Goal: Navigation & Orientation: Find specific page/section

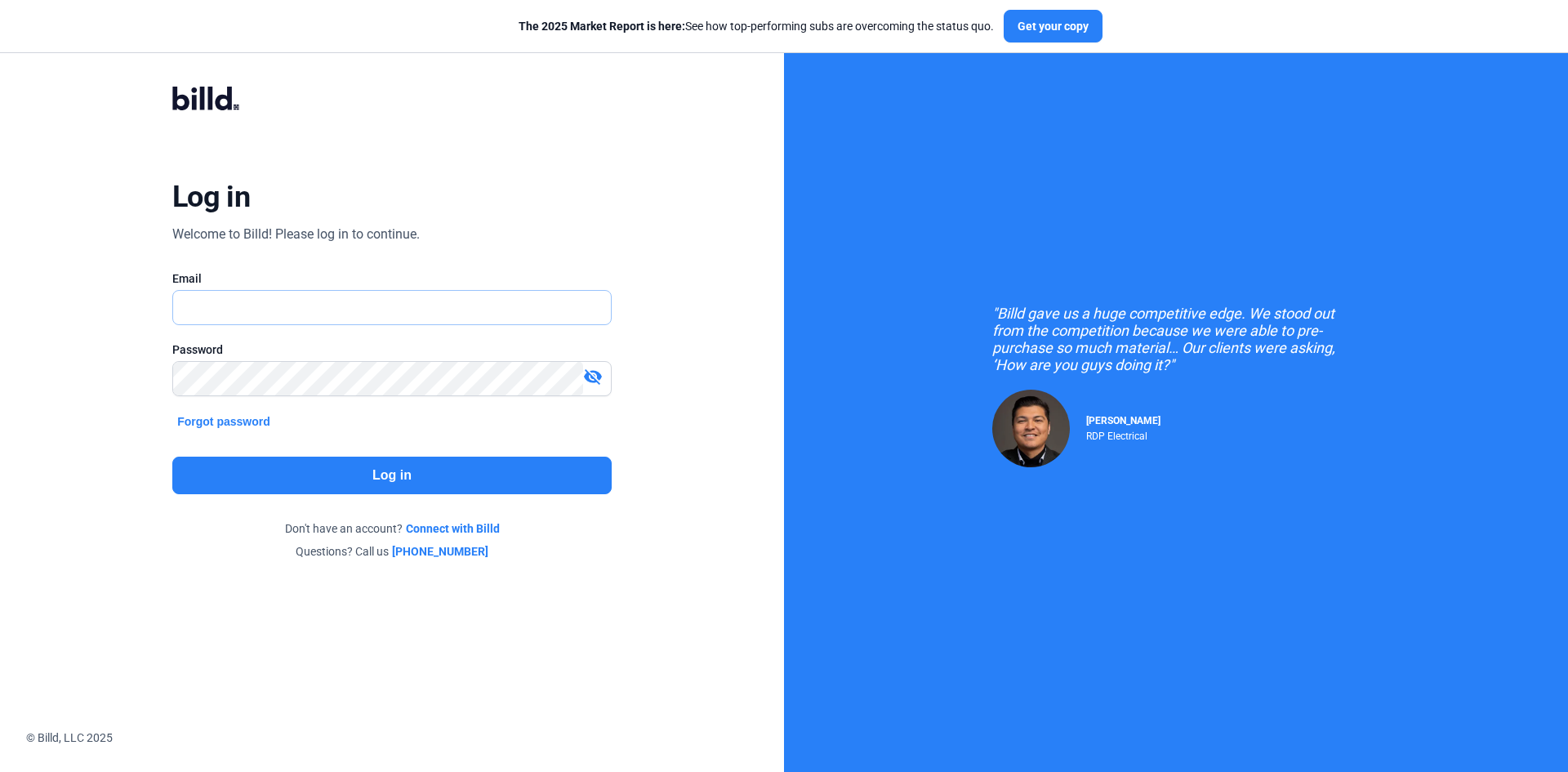
type input "[PERSON_NAME][EMAIL_ADDRESS][PERSON_NAME][DOMAIN_NAME]"
click at [367, 465] on button "Log in" at bounding box center [392, 475] width 440 height 38
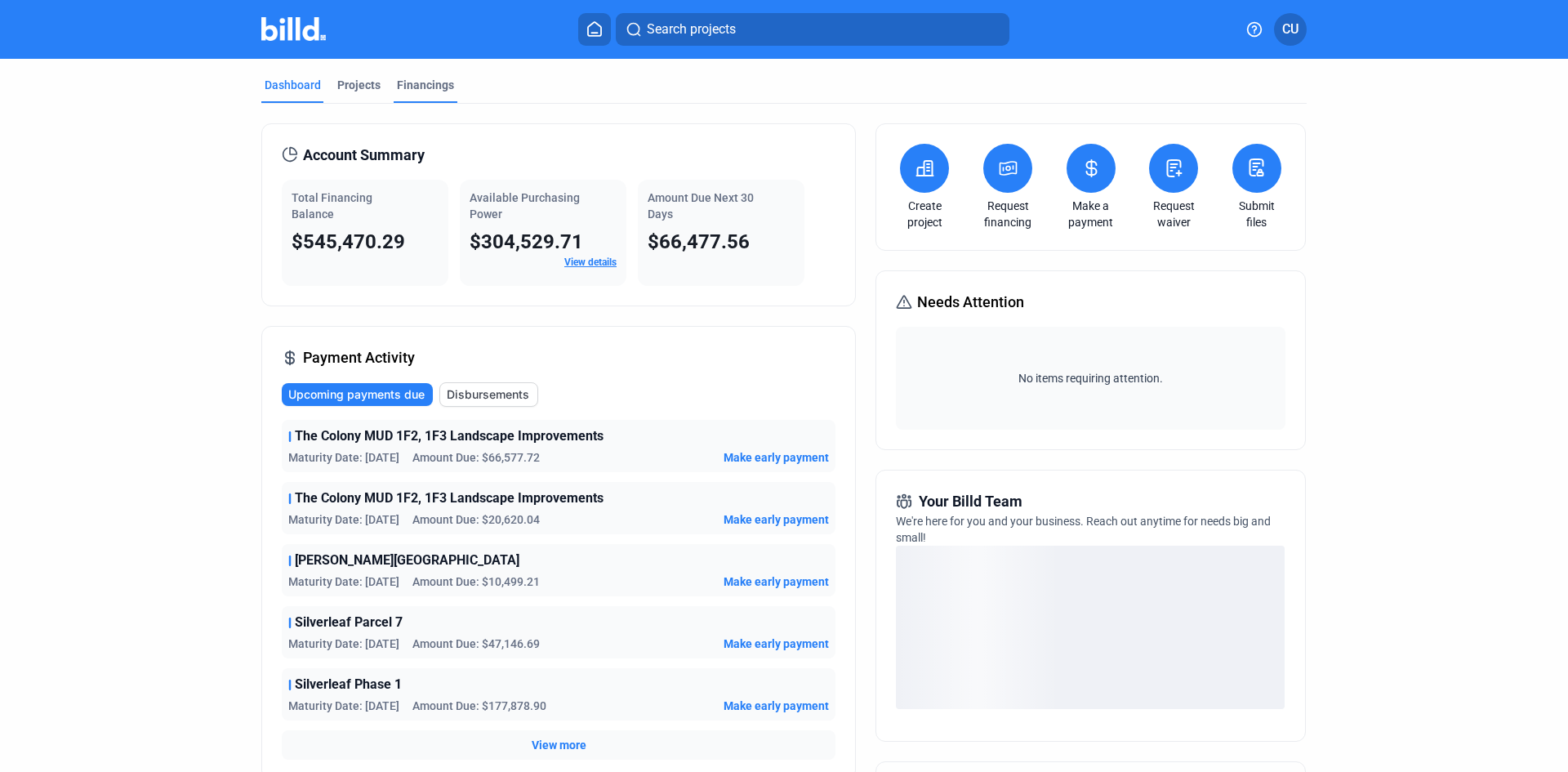
click at [414, 86] on div "Financings" at bounding box center [426, 85] width 57 height 16
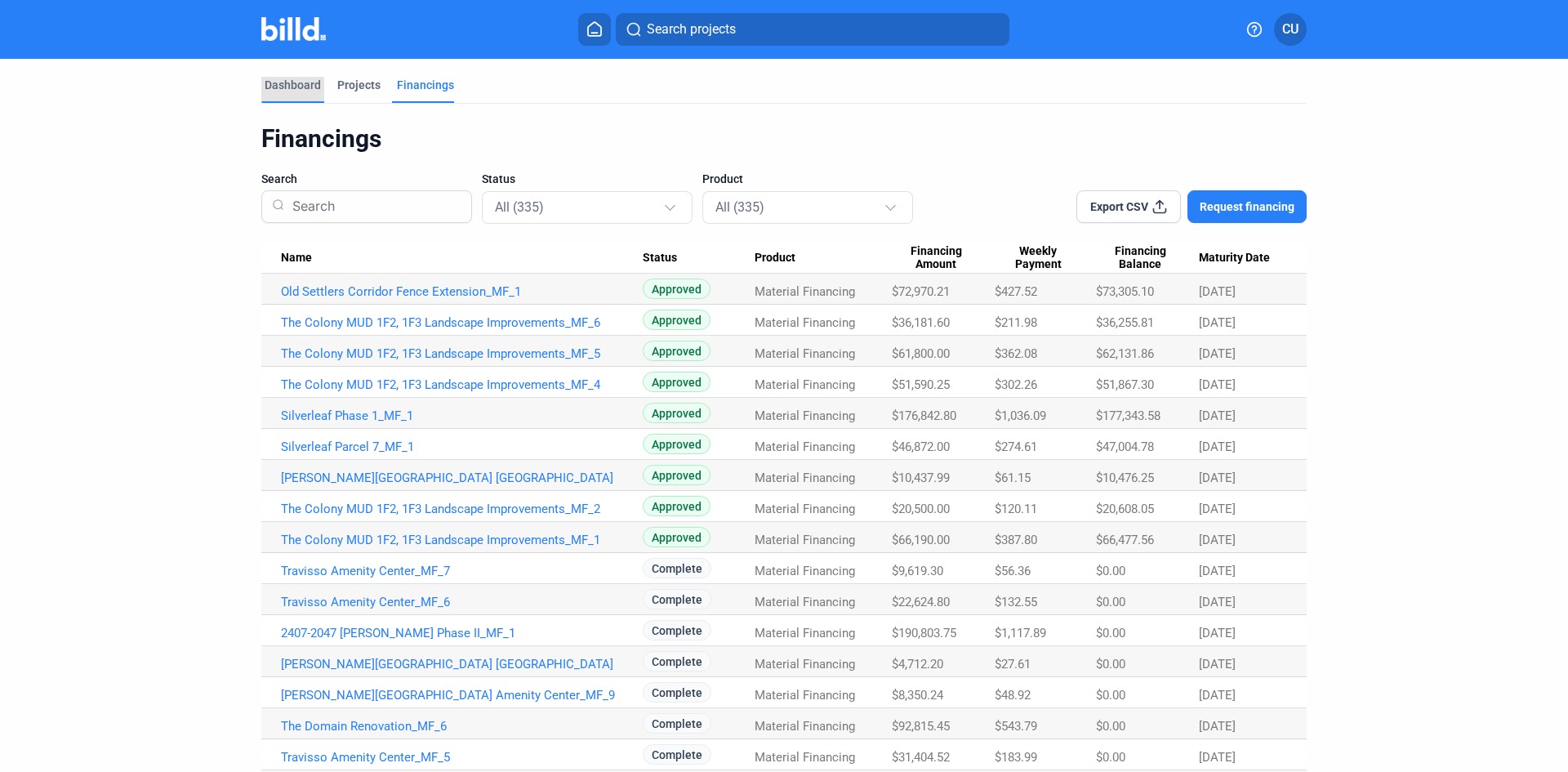
click at [281, 84] on div "Dashboard" at bounding box center [292, 85] width 57 height 16
